Goal: Transaction & Acquisition: Subscribe to service/newsletter

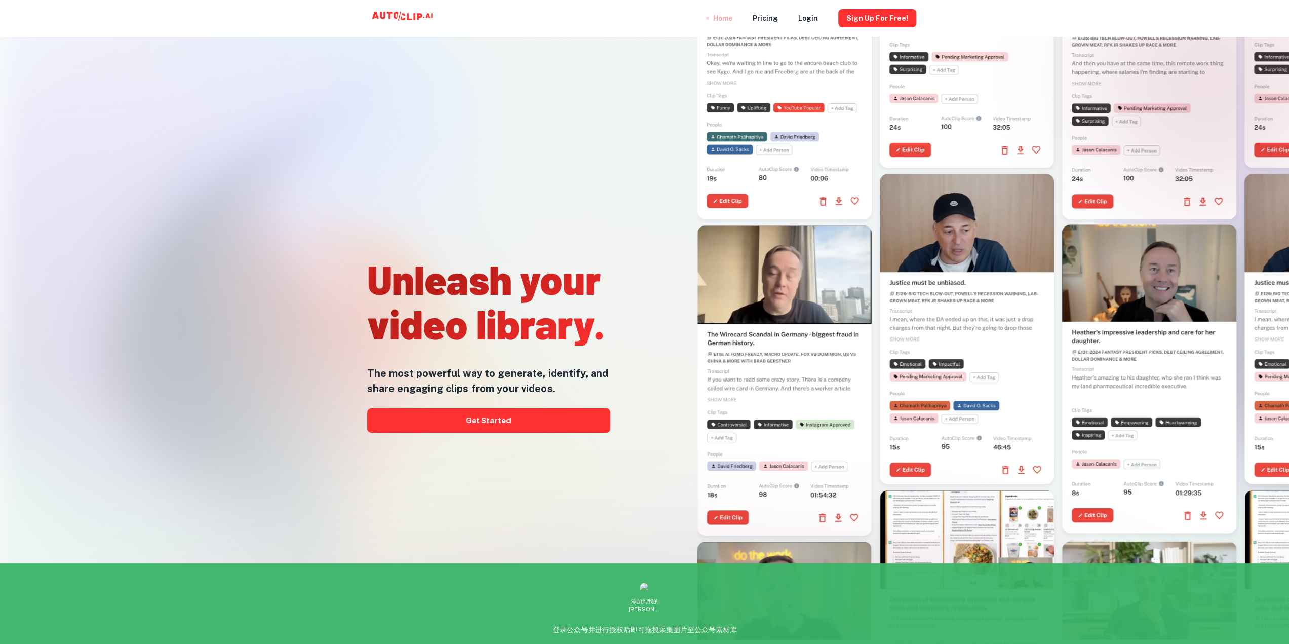
click at [731, 18] on div "Home" at bounding box center [722, 18] width 19 height 36
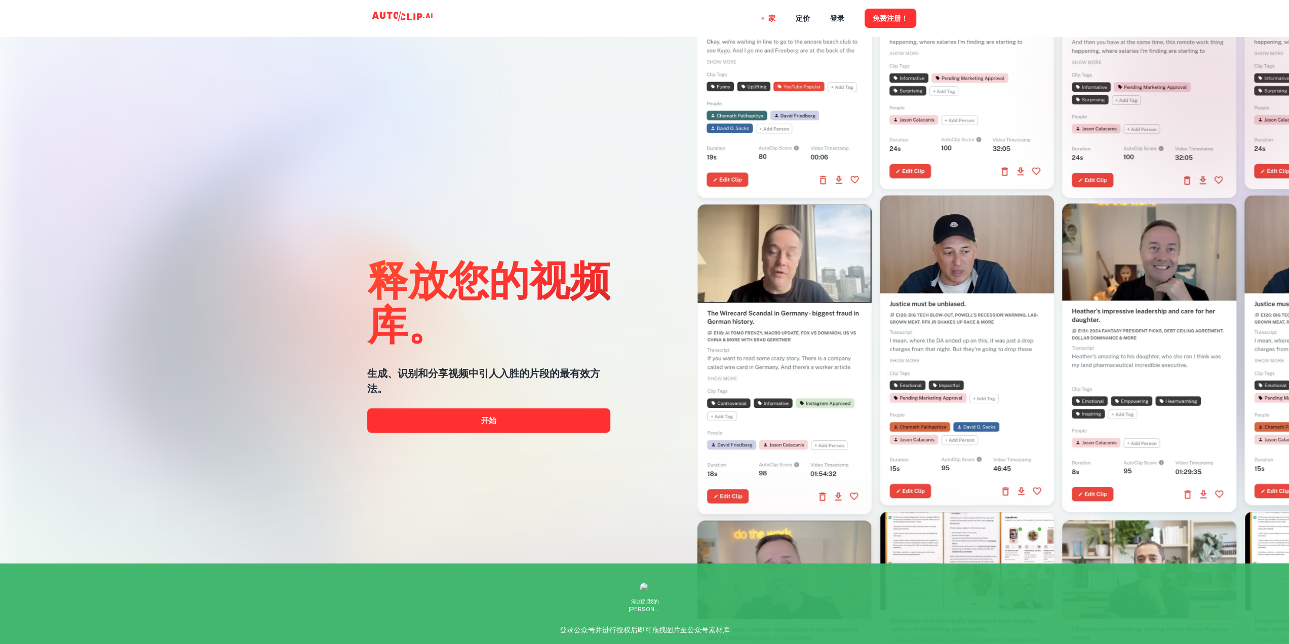
drag, startPoint x: 729, startPoint y: 42, endPoint x: 616, endPoint y: 143, distance: 152.4
click at [616, 143] on div "释放您的视频库。 生成、识别和分享视频中引人入胜的片段的最有效方法。 开始" at bounding box center [468, 281] width 312 height 644
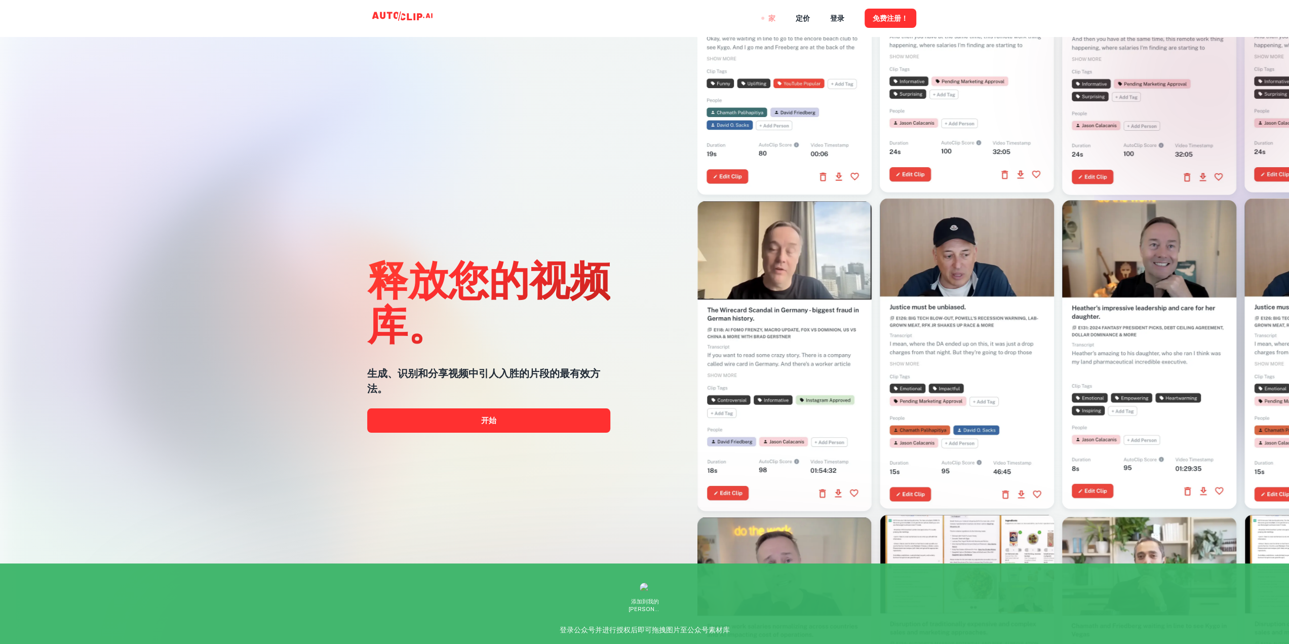
click at [768, 18] on font "家" at bounding box center [771, 19] width 7 height 8
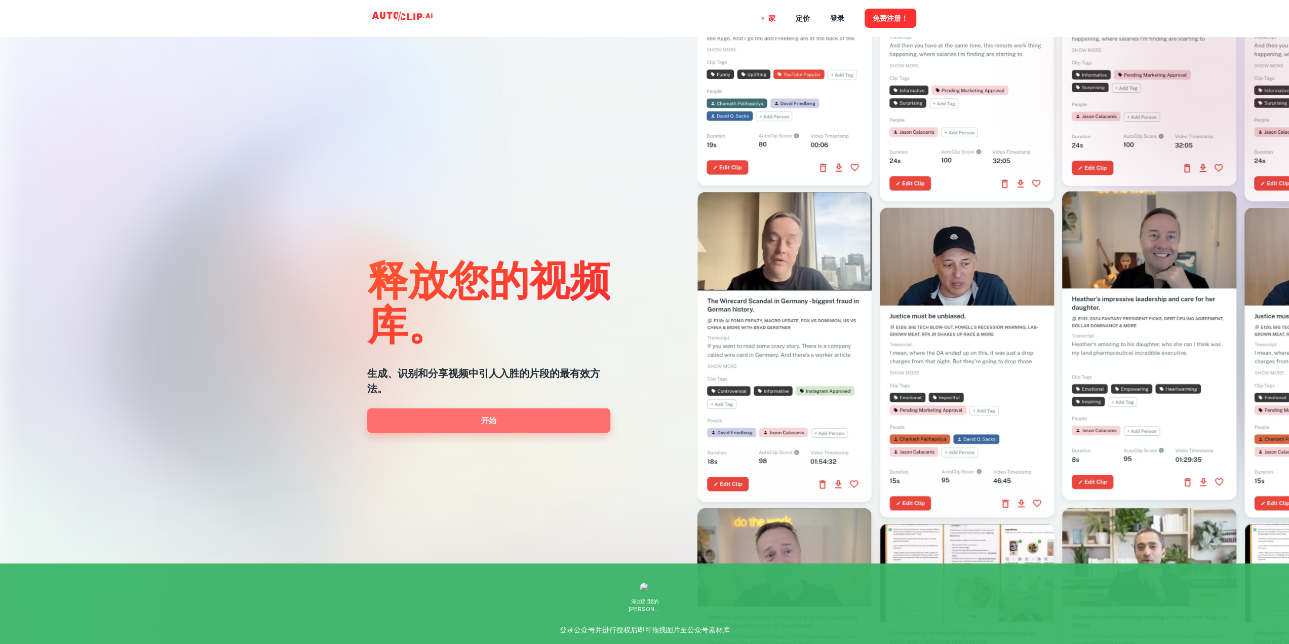
click at [554, 416] on link "开始" at bounding box center [488, 420] width 243 height 24
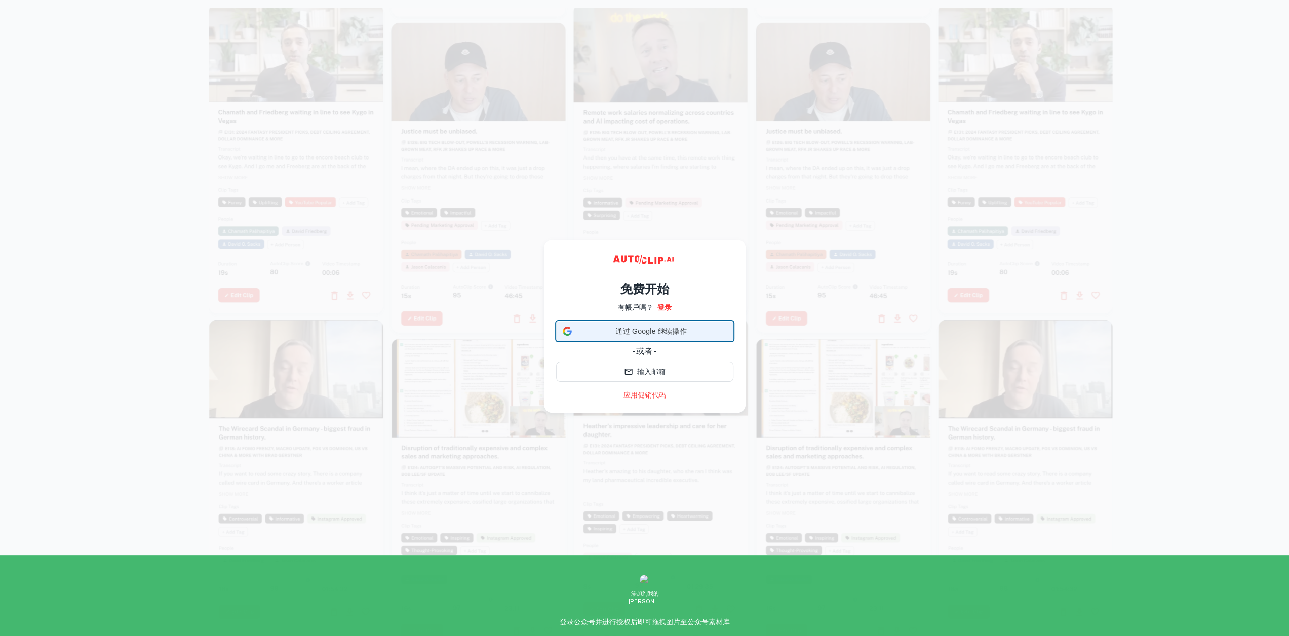
click at [647, 335] on font "通过 Google 继续操作" at bounding box center [650, 331] width 71 height 8
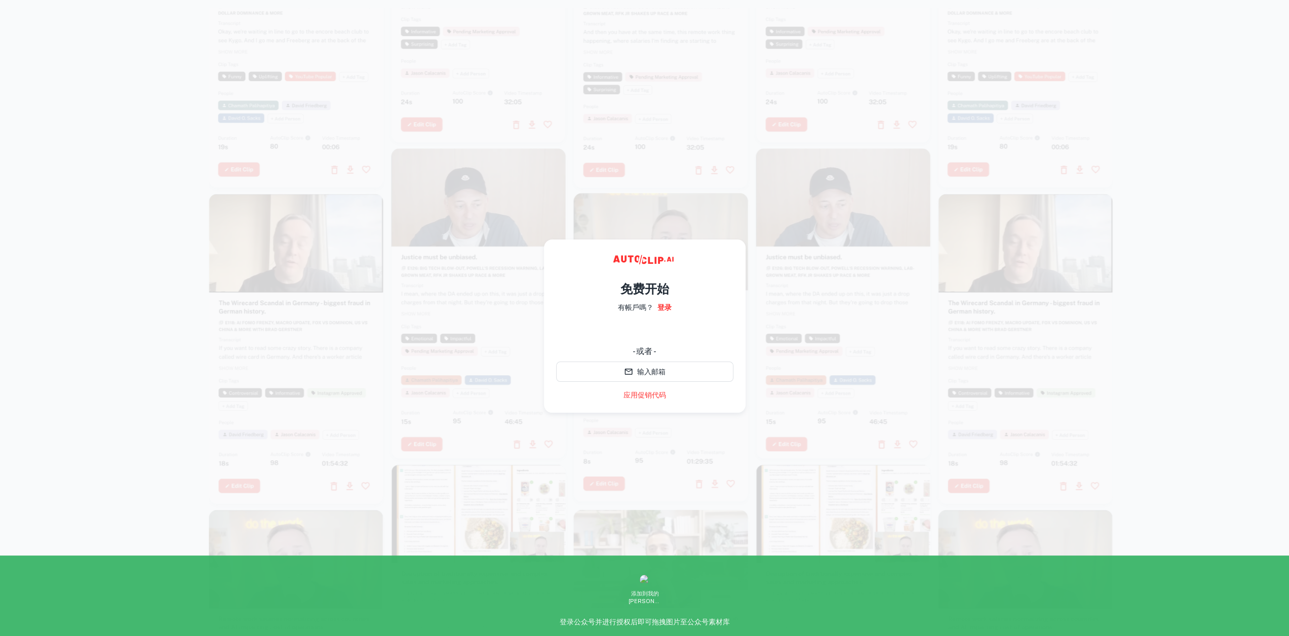
drag, startPoint x: 840, startPoint y: 97, endPoint x: 855, endPoint y: 97, distance: 15.2
